Goal: Check status: Check status

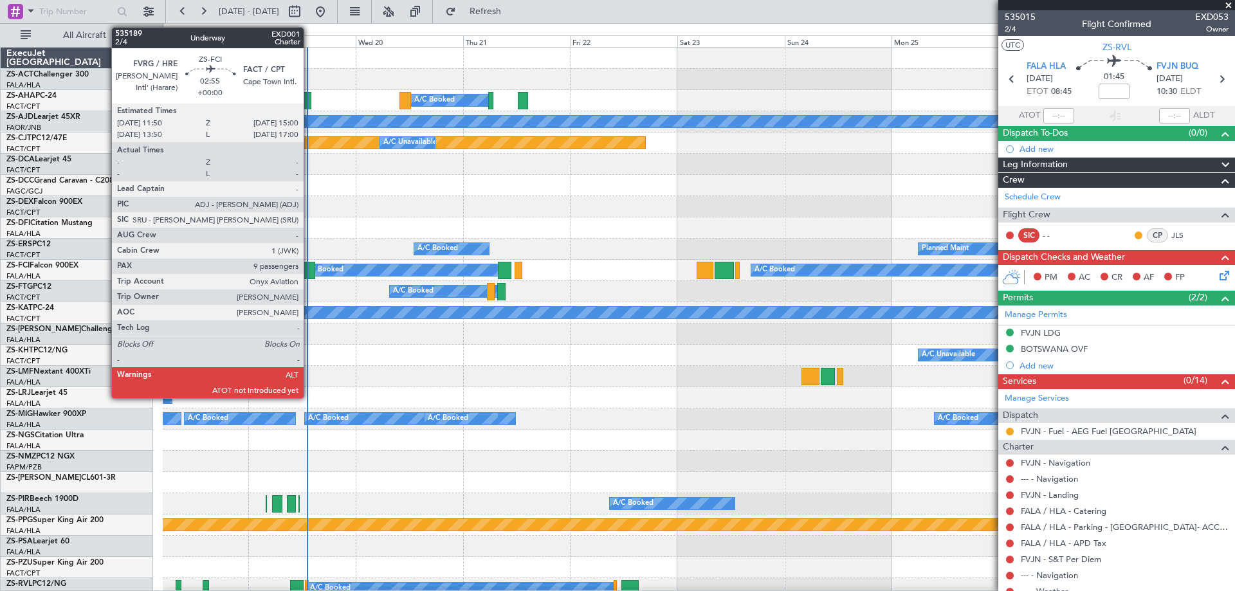
click at [309, 276] on div at bounding box center [307, 270] width 14 height 17
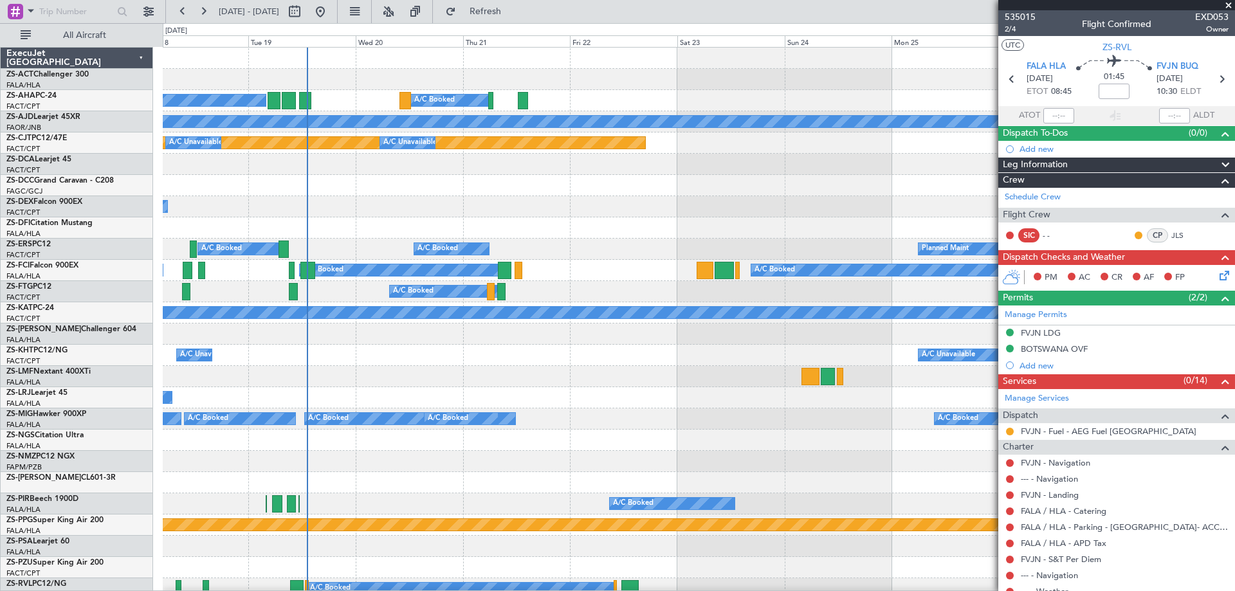
click at [1227, 5] on span at bounding box center [1228, 6] width 13 height 12
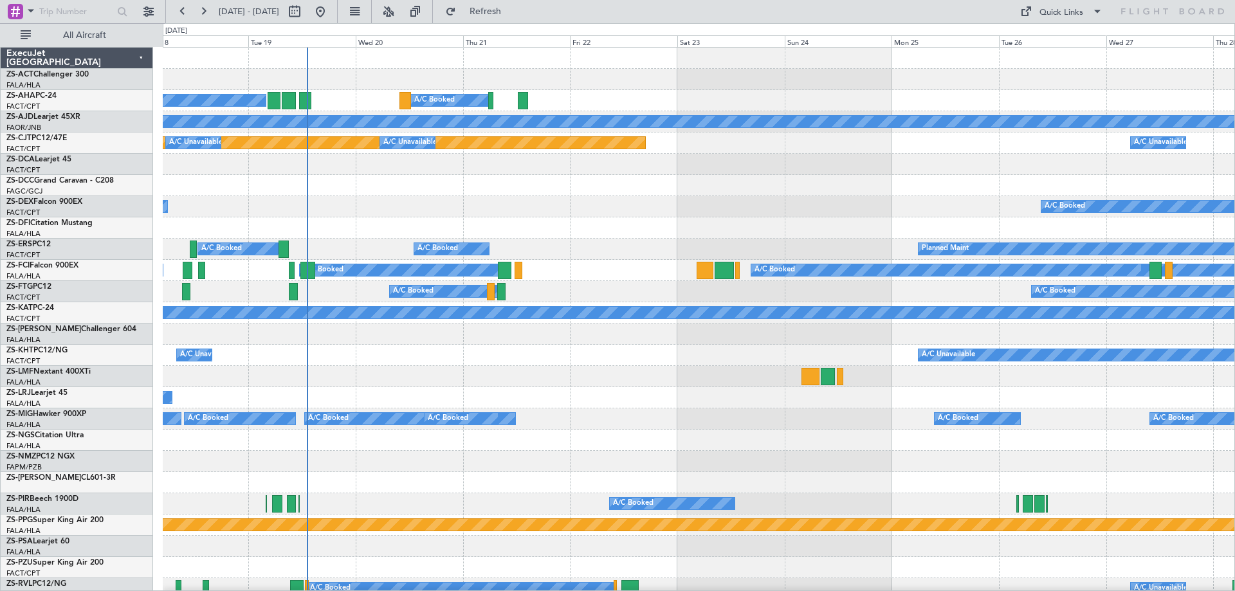
type input "0"
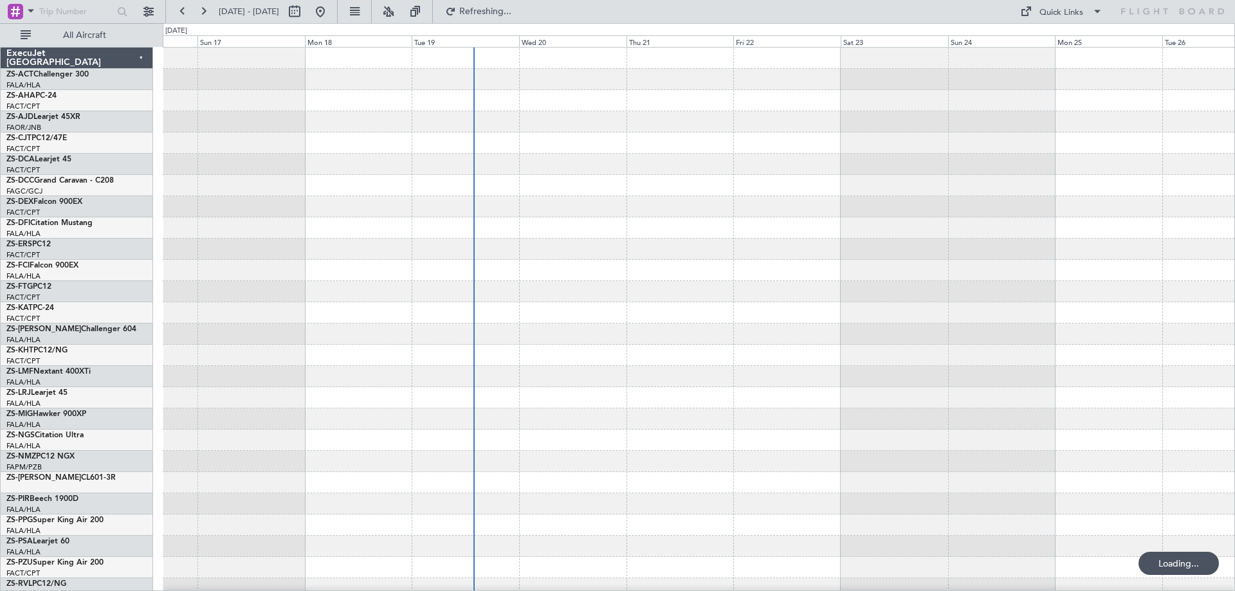
click at [529, 424] on div at bounding box center [698, 578] width 1071 height 1061
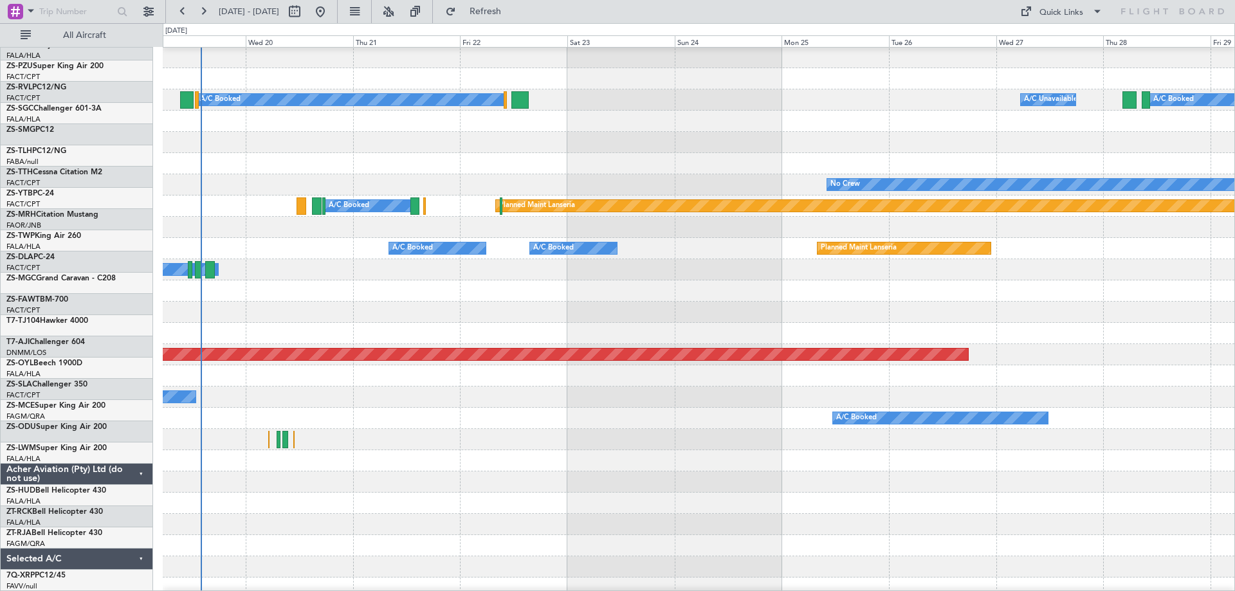
scroll to position [473, 0]
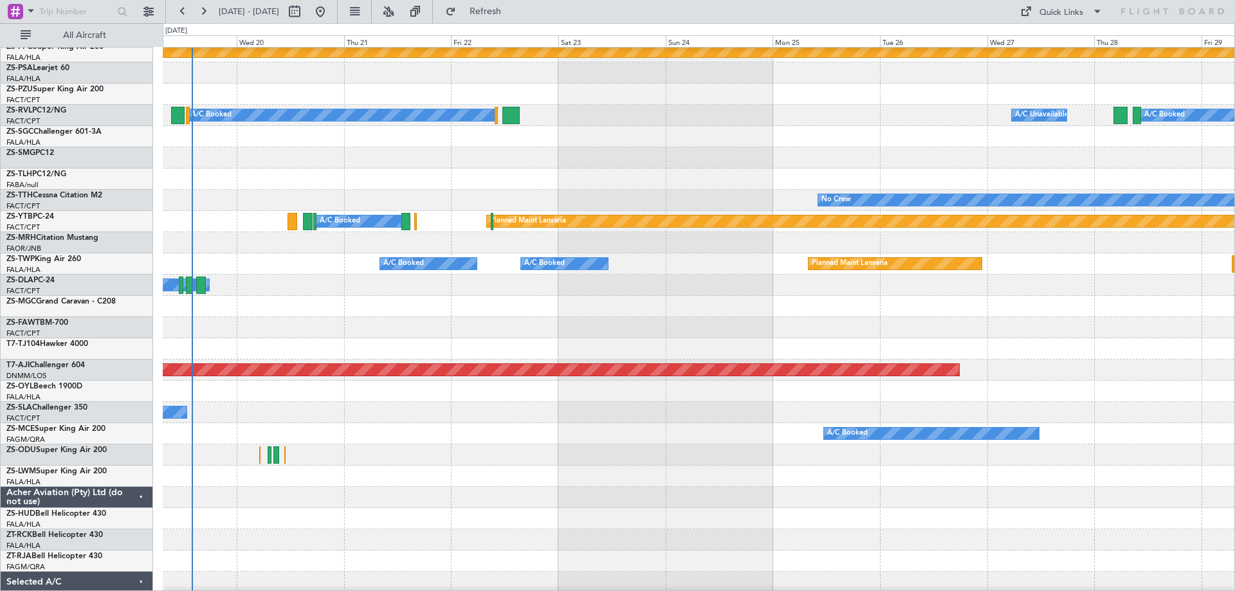
click at [444, 442] on div "A/C Booked" at bounding box center [698, 433] width 1071 height 21
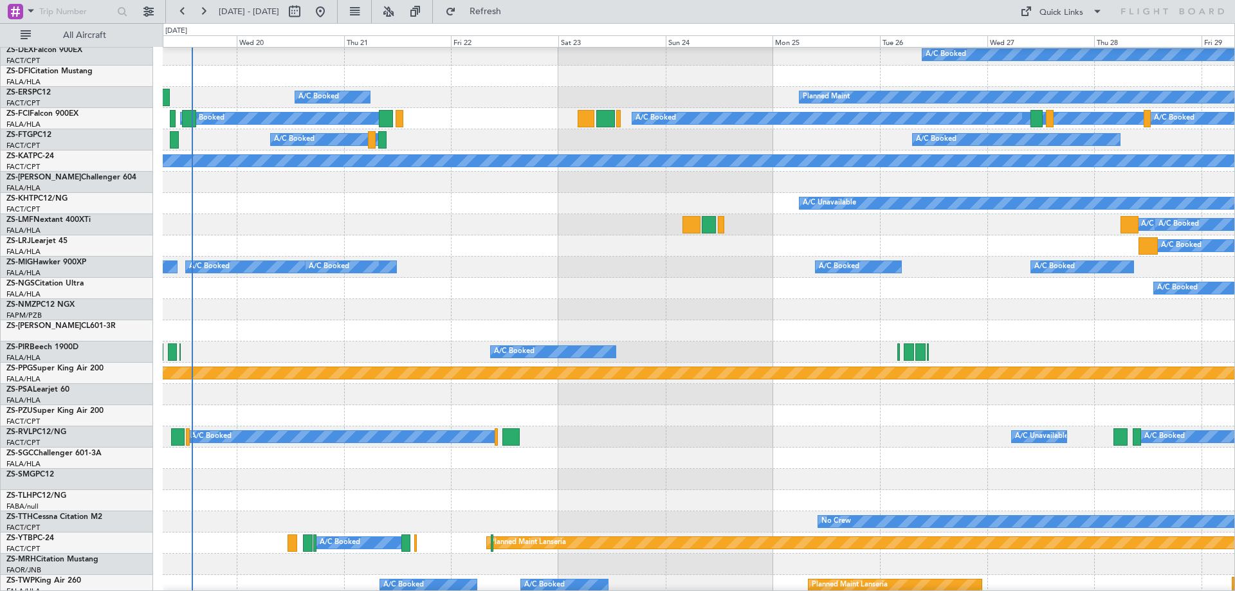
scroll to position [0, 0]
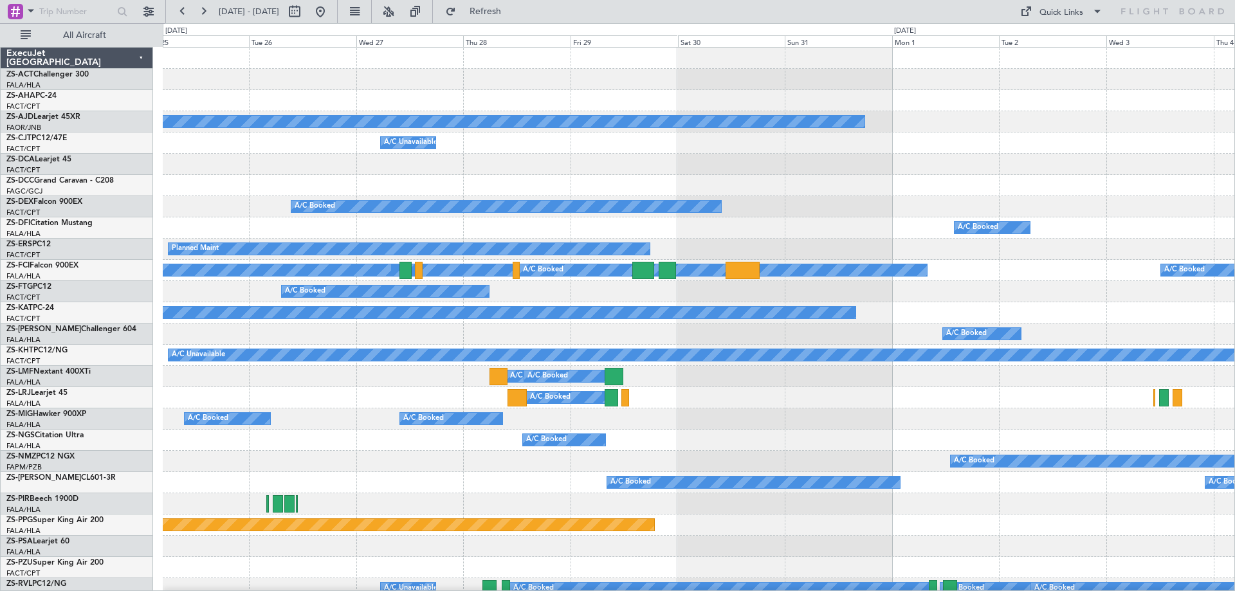
click at [145, 397] on div "Planned Maint A/C Booked A/C Booked A/C Booked A/C Booked A/C Unavailable Plann…" at bounding box center [617, 307] width 1235 height 568
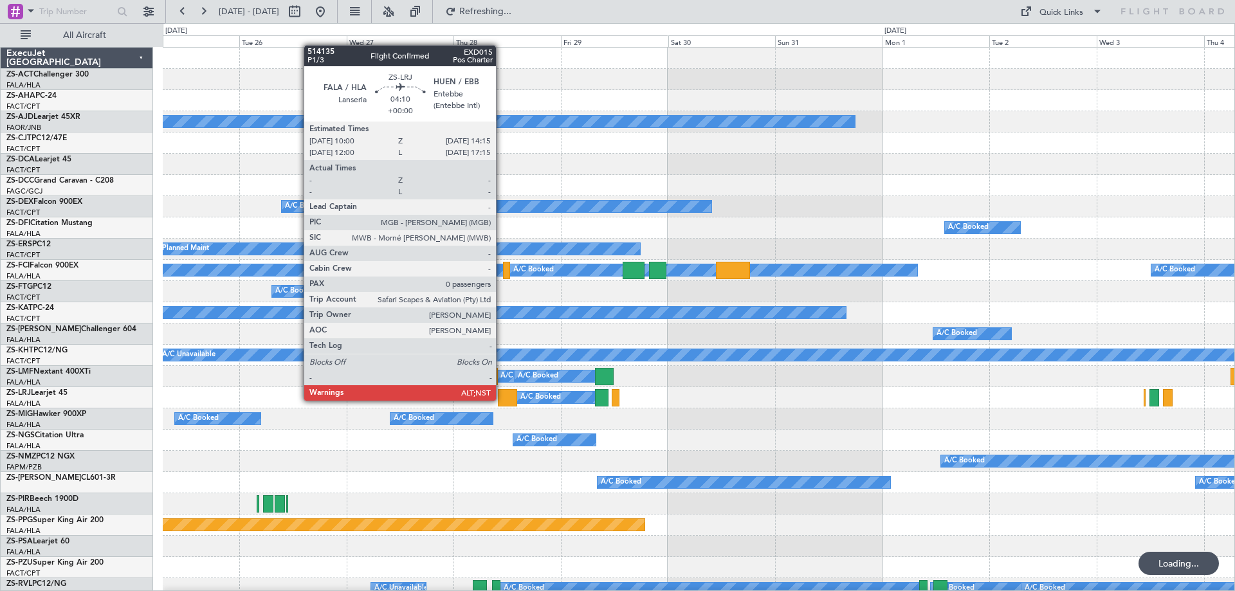
click at [502, 399] on div at bounding box center [507, 397] width 19 height 17
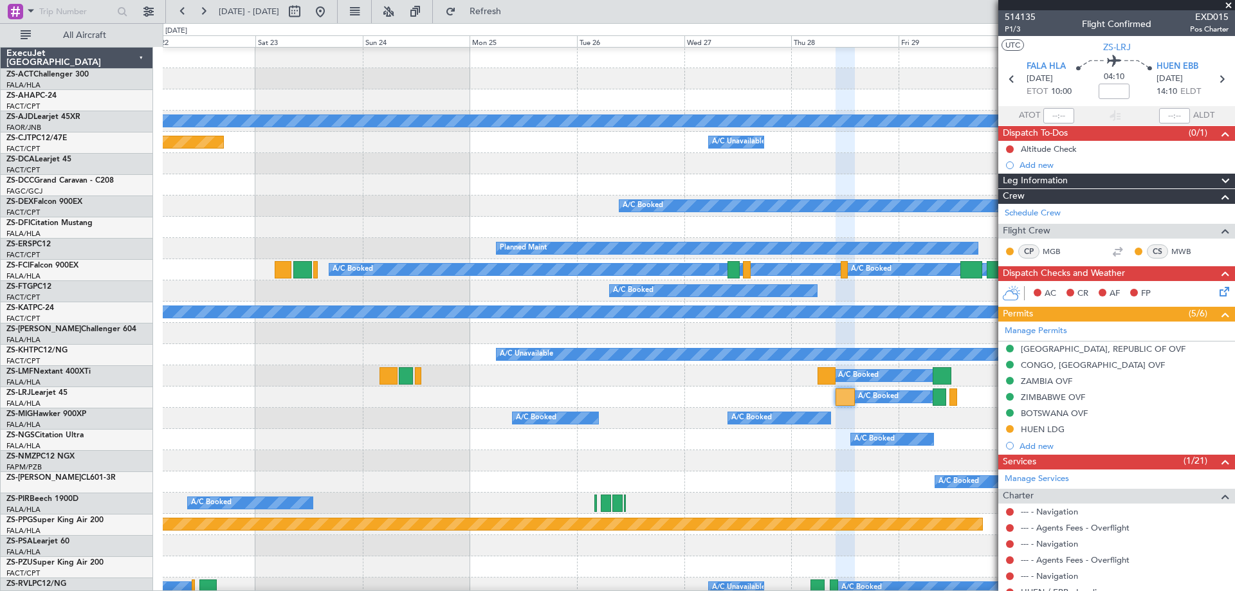
click at [586, 447] on div "A/C Booked" at bounding box center [698, 439] width 1071 height 21
